Goal: Task Accomplishment & Management: Complete application form

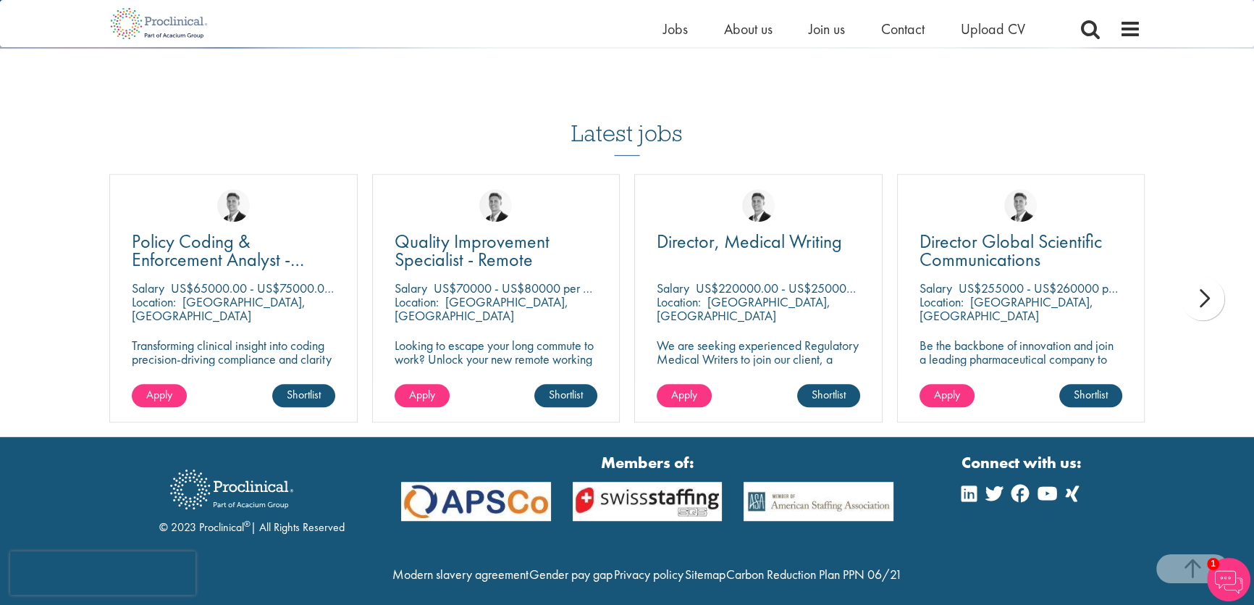
scroll to position [1317, 0]
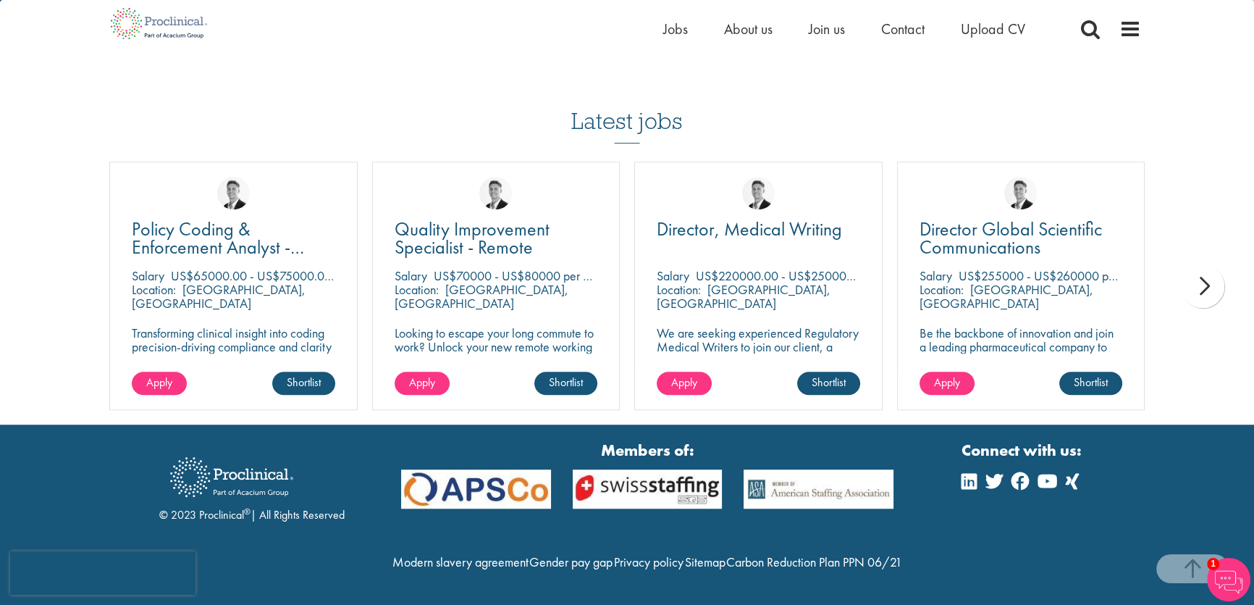
click at [1204, 267] on div "next" at bounding box center [1202, 285] width 43 height 43
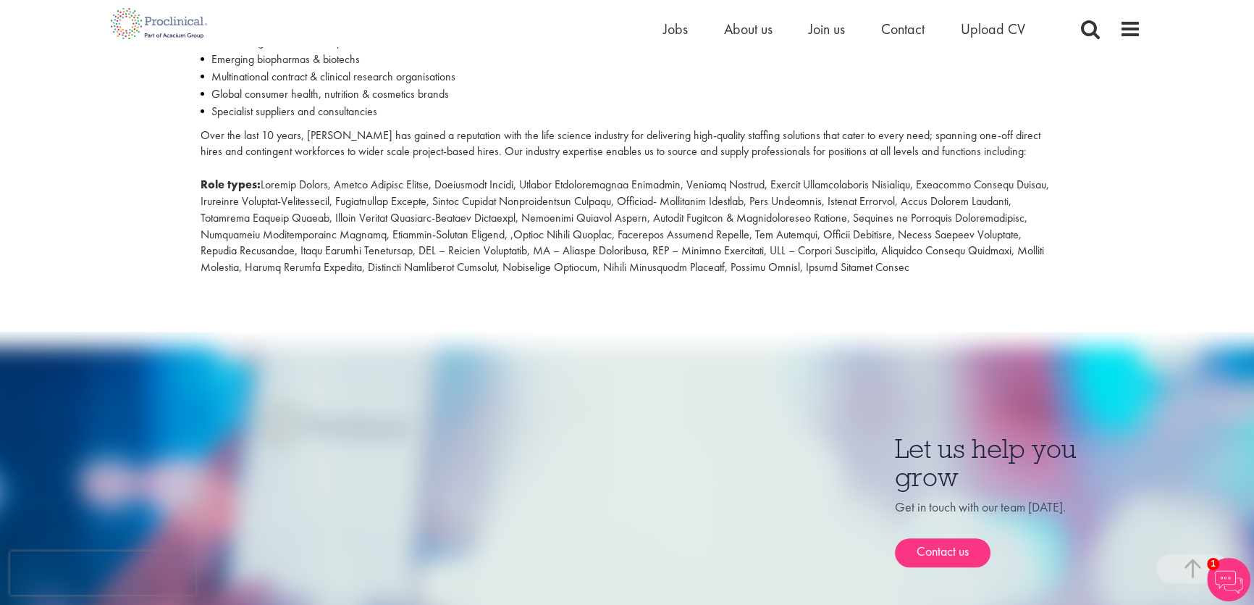
scroll to position [395, 0]
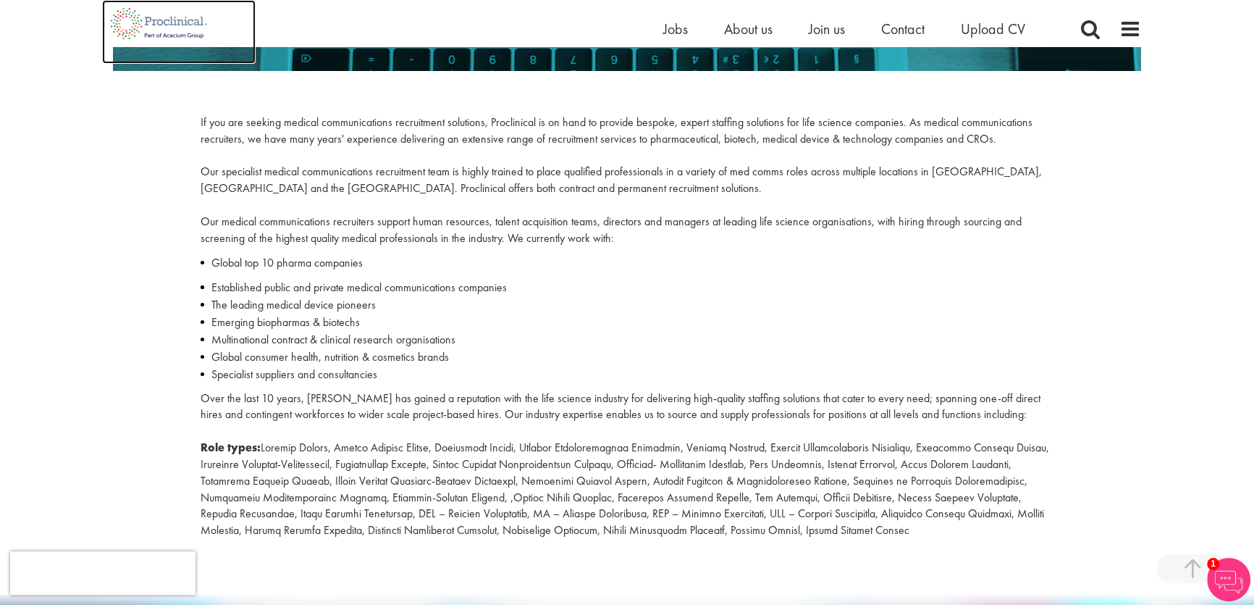
click at [177, 22] on img at bounding box center [159, 23] width 114 height 47
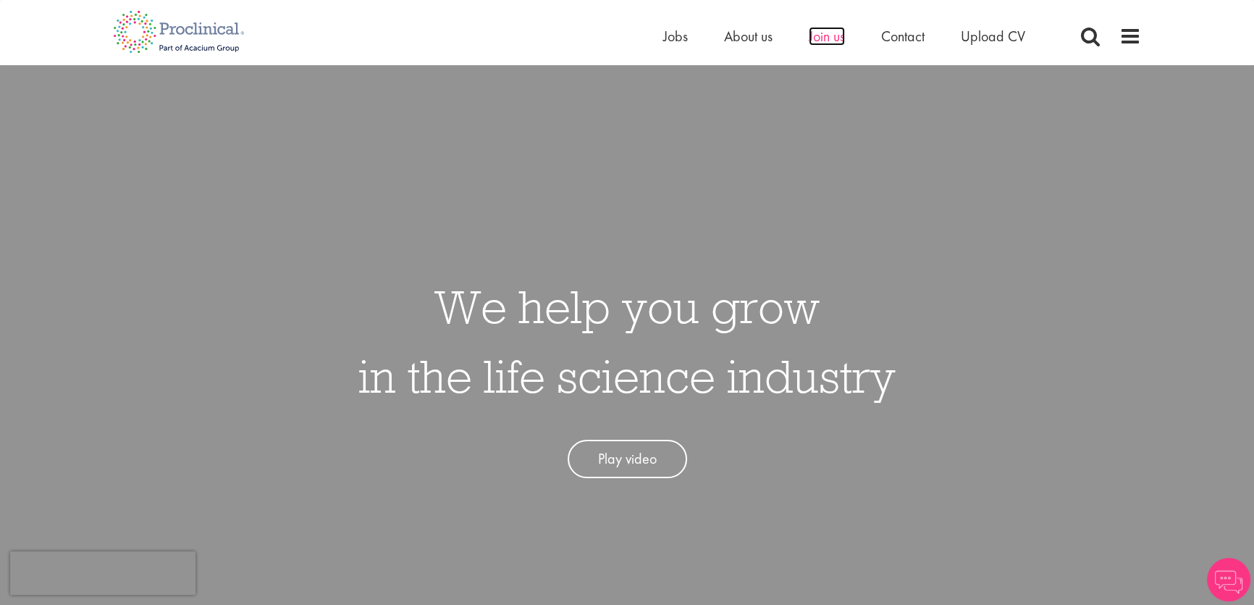
click at [832, 30] on span "Join us" at bounding box center [827, 36] width 36 height 19
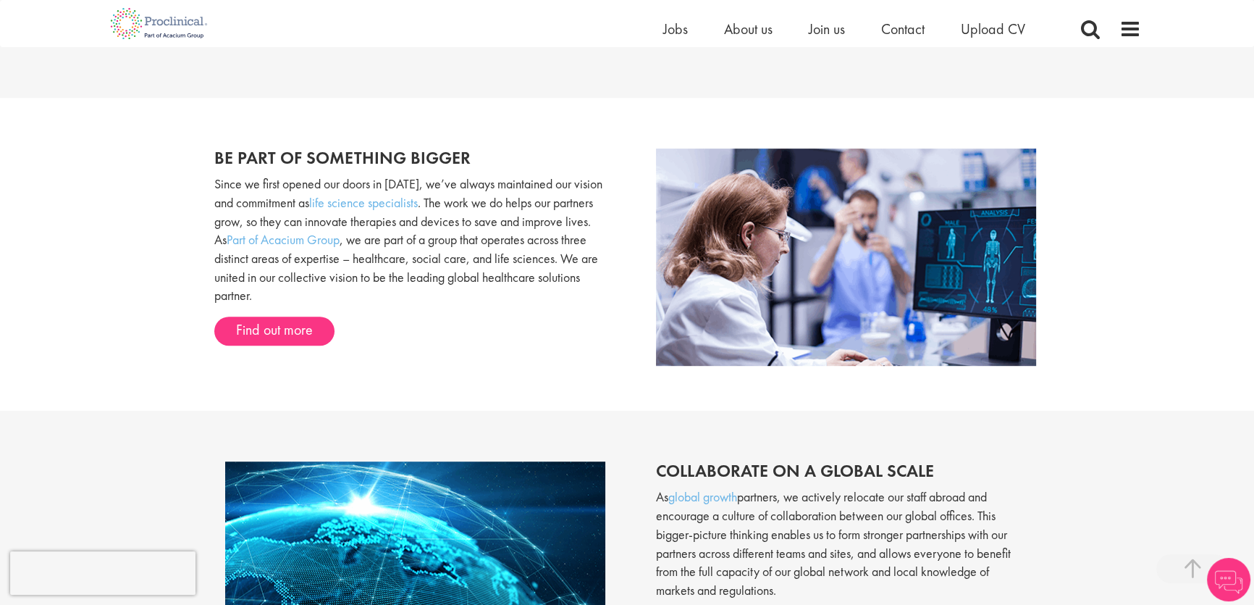
scroll to position [395, 0]
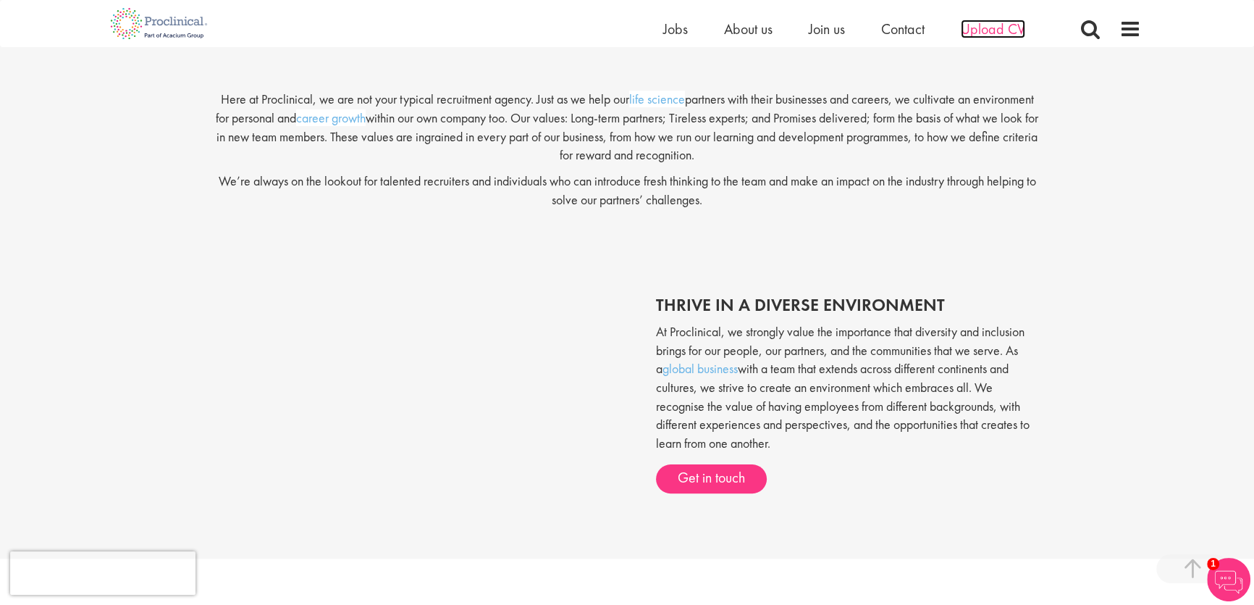
click at [999, 38] on span "Upload CV" at bounding box center [993, 29] width 64 height 19
